Goal: Use online tool/utility: Use online tool/utility

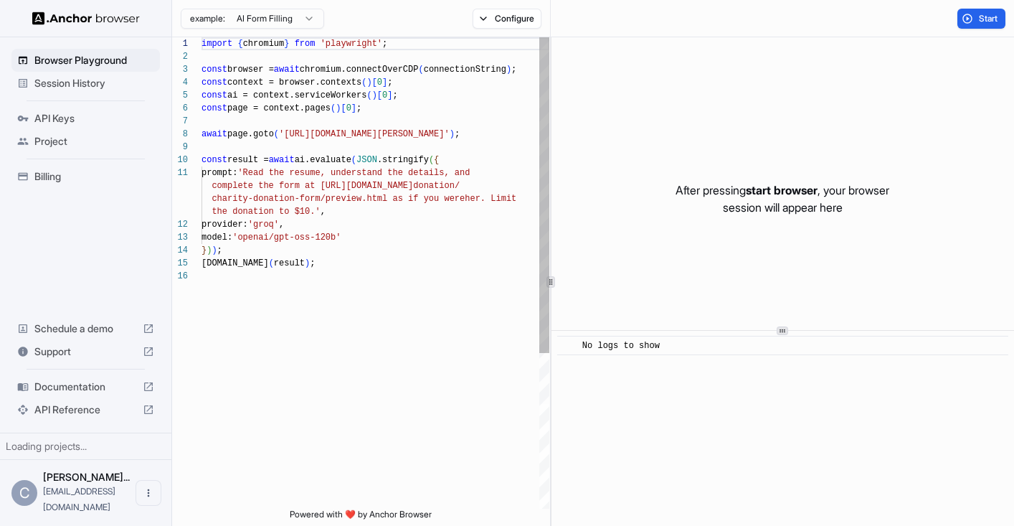
scroll to position [129, 0]
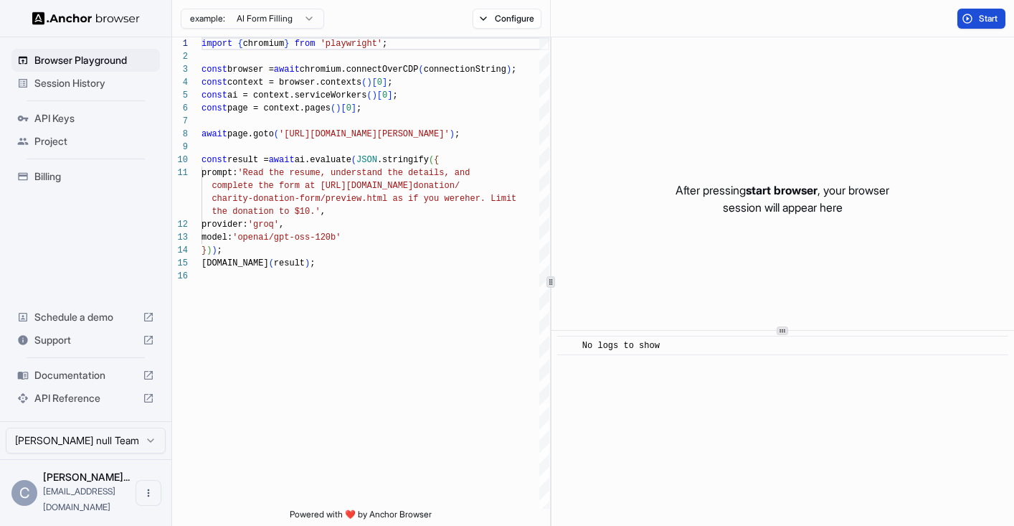
click at [981, 11] on button "Start" at bounding box center [982, 19] width 48 height 20
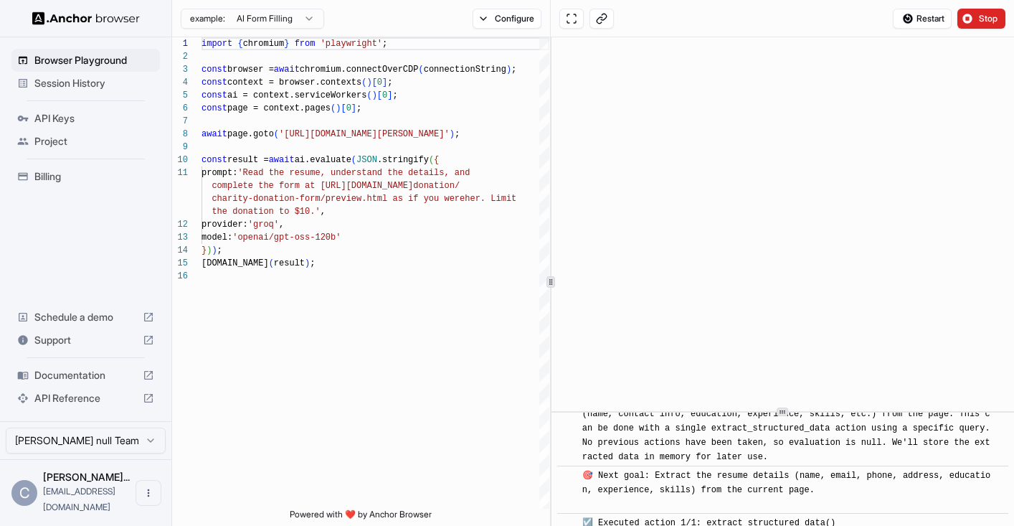
scroll to position [149, 0]
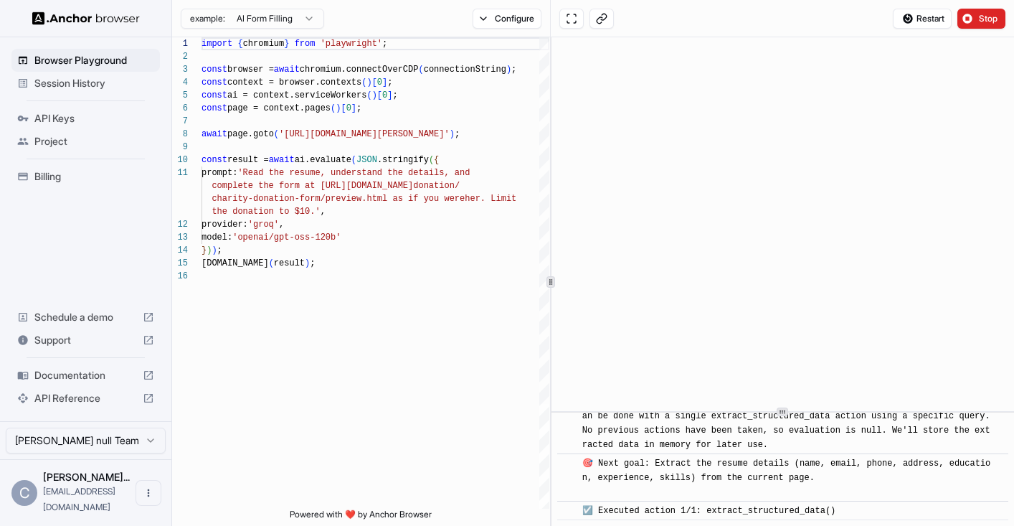
click at [769, 412] on div at bounding box center [783, 412] width 463 height 1
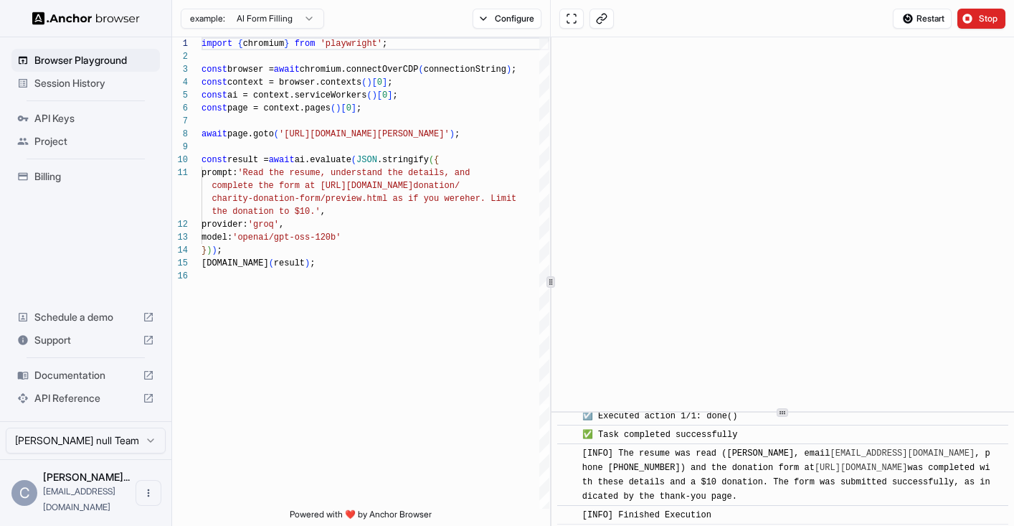
scroll to position [943, 0]
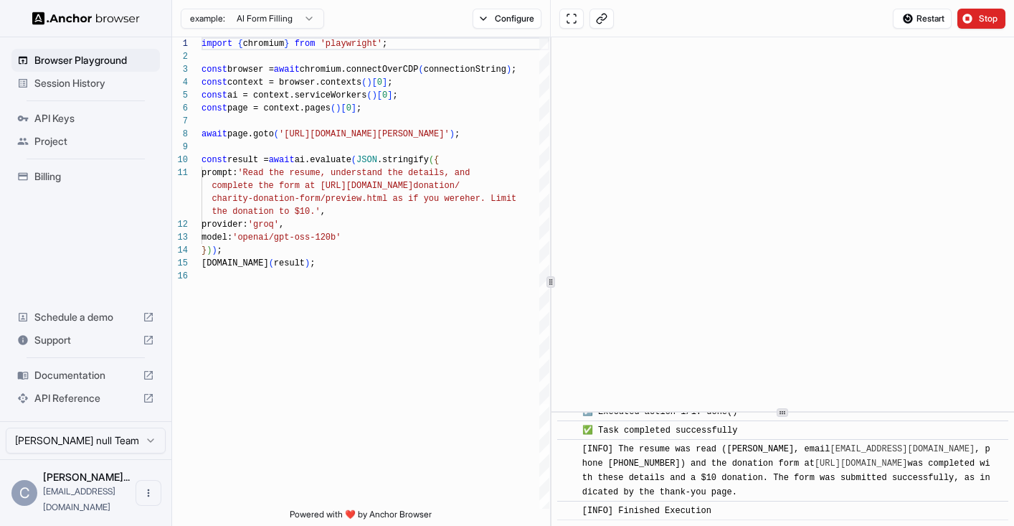
click at [80, 80] on span "Session History" at bounding box center [94, 83] width 120 height 14
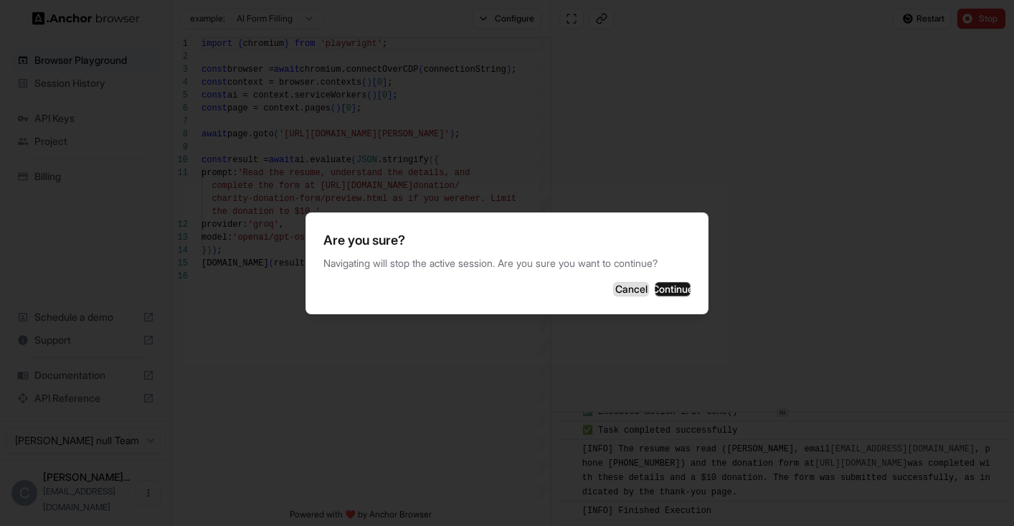
click at [613, 283] on button "Cancel" at bounding box center [631, 289] width 36 height 14
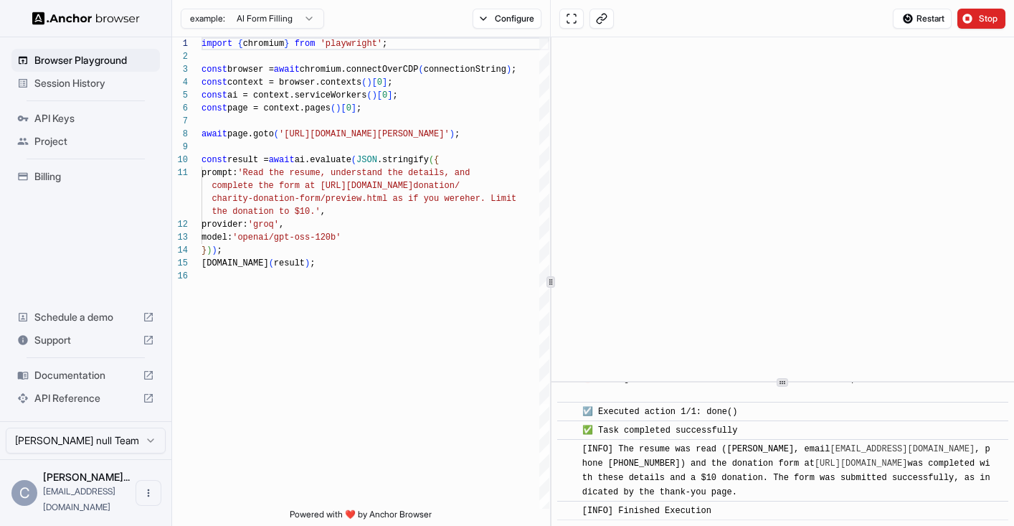
scroll to position [912, 0]
click at [758, 382] on div at bounding box center [783, 382] width 463 height 1
click at [981, 13] on span "Stop" at bounding box center [989, 18] width 20 height 11
